Goal: Information Seeking & Learning: Compare options

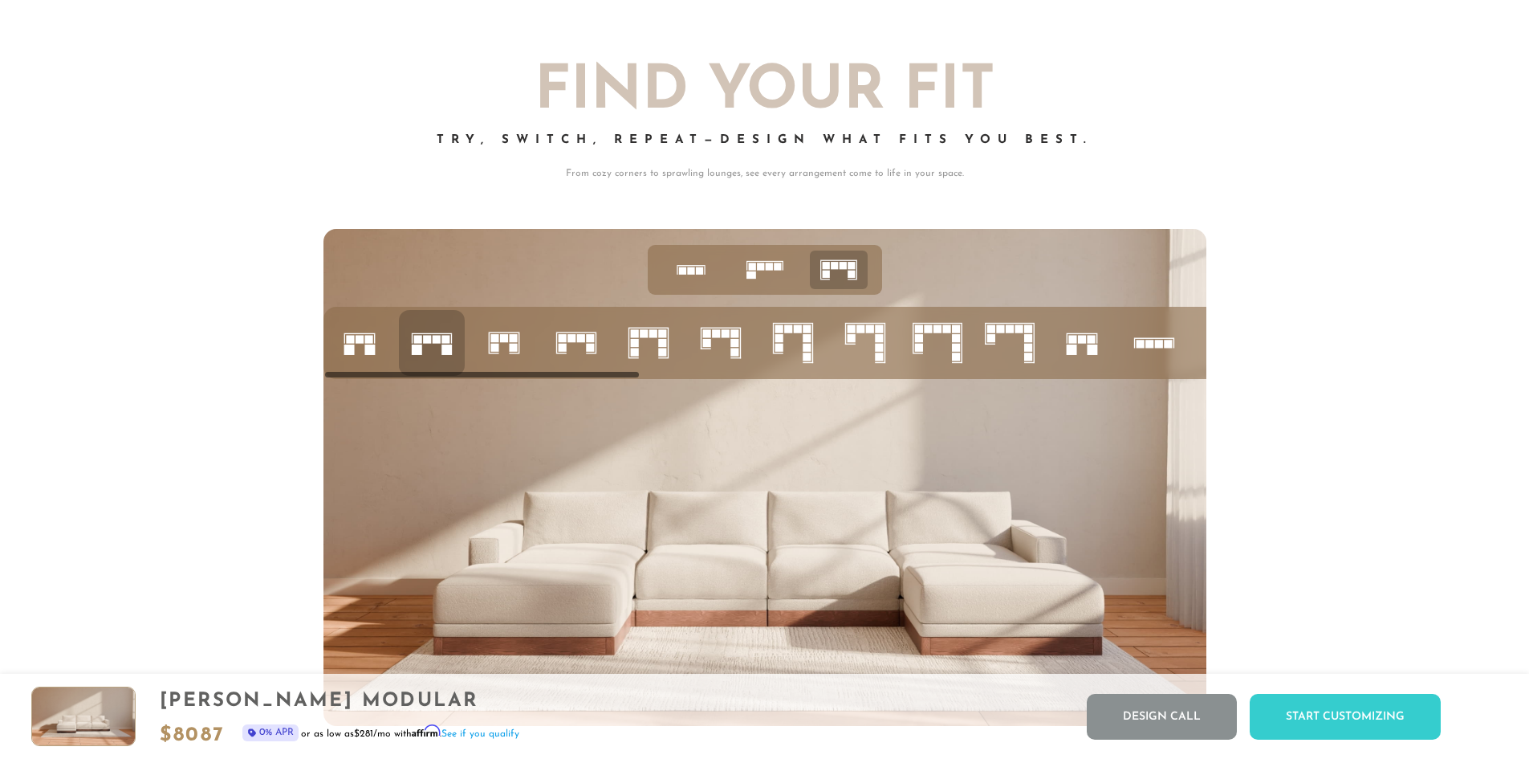
scroll to position [6825, 0]
click at [520, 340] on icon at bounding box center [504, 343] width 55 height 55
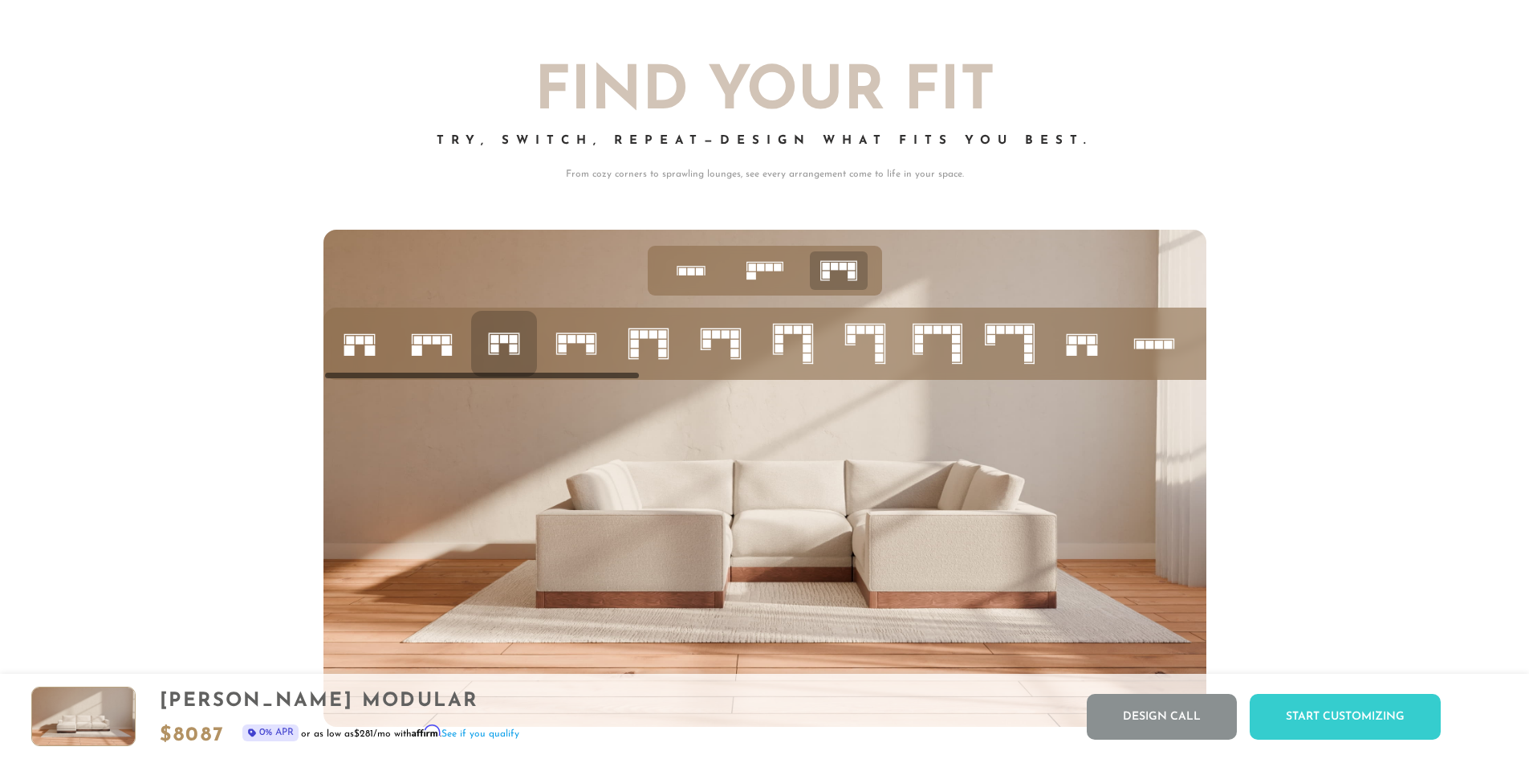
click at [569, 356] on icon at bounding box center [576, 343] width 55 height 55
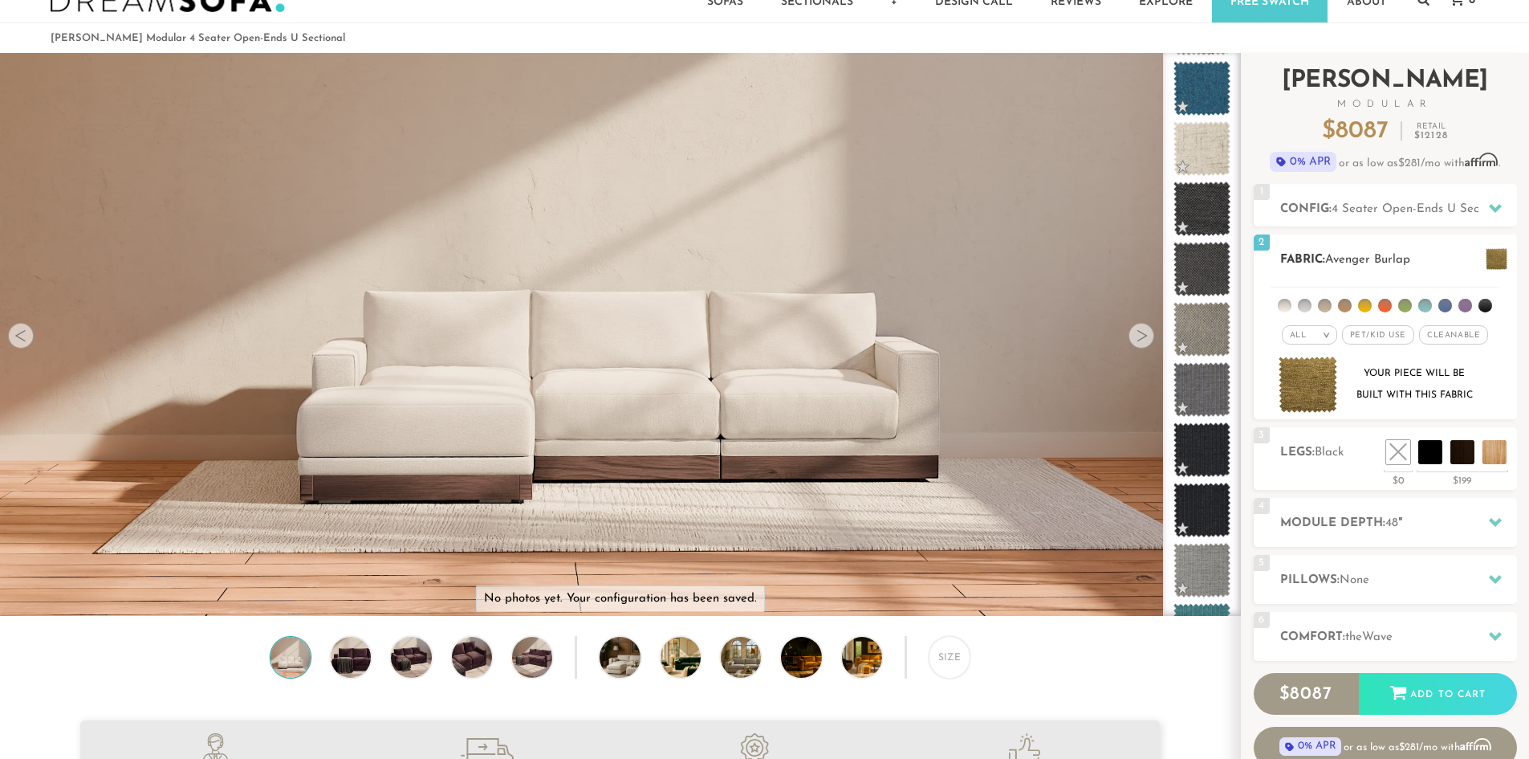
scroll to position [48, 0]
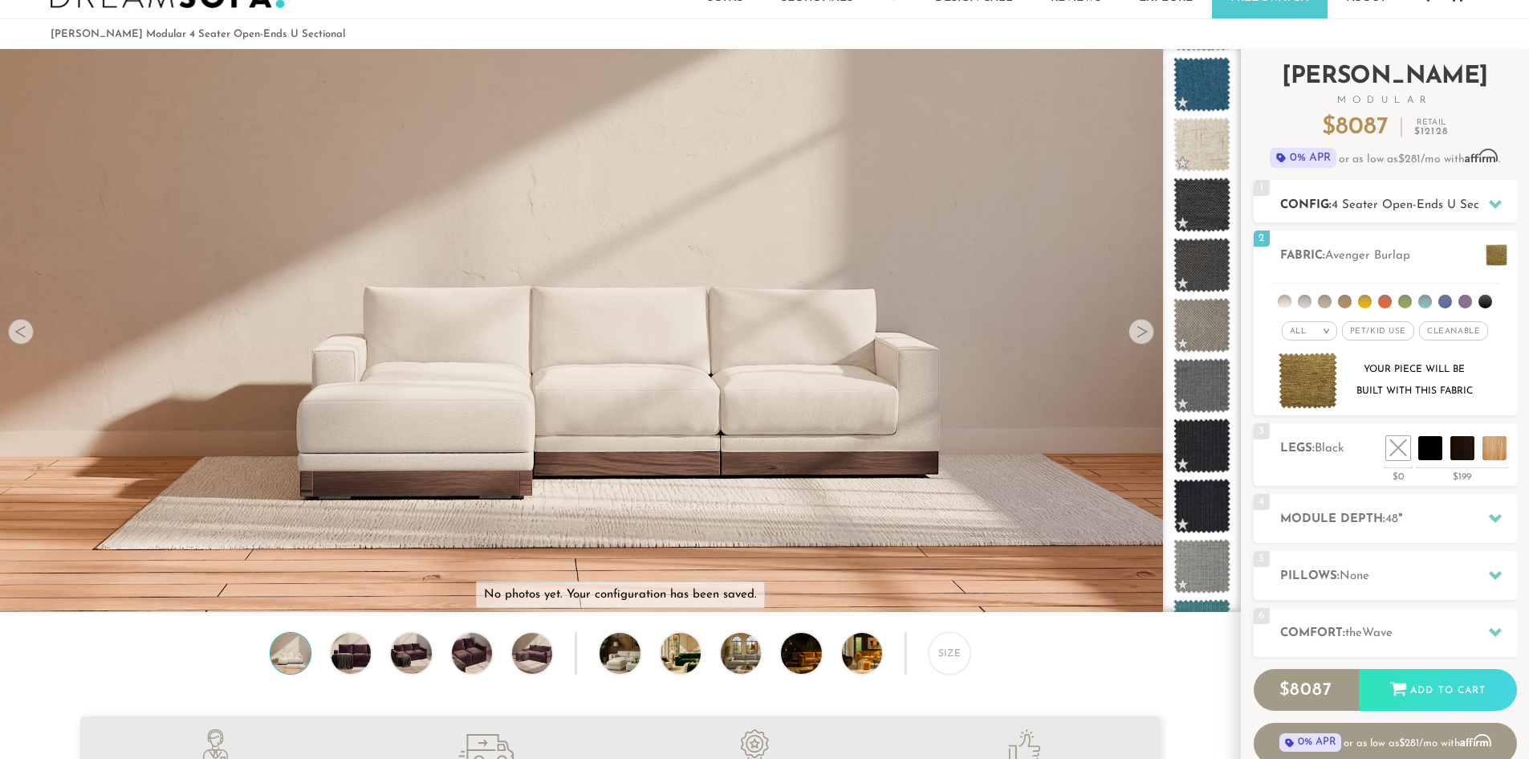
click at [1498, 205] on icon at bounding box center [1495, 204] width 13 height 9
